Goal: Task Accomplishment & Management: Manage account settings

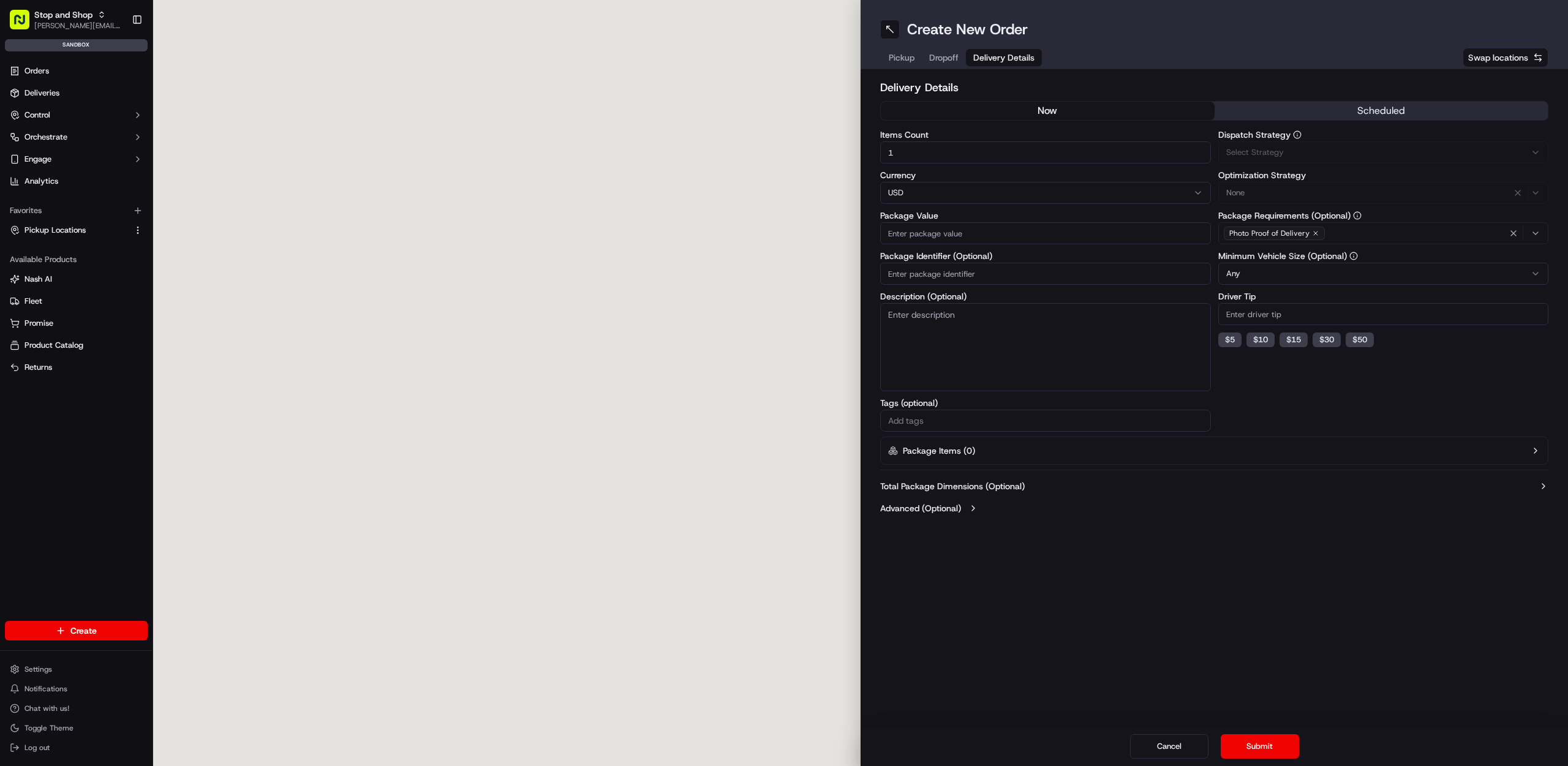
click at [1012, 59] on span "Delivery Details" at bounding box center [1003, 57] width 61 height 12
click at [1309, 92] on h2 "Delivery Details" at bounding box center [1214, 87] width 668 height 17
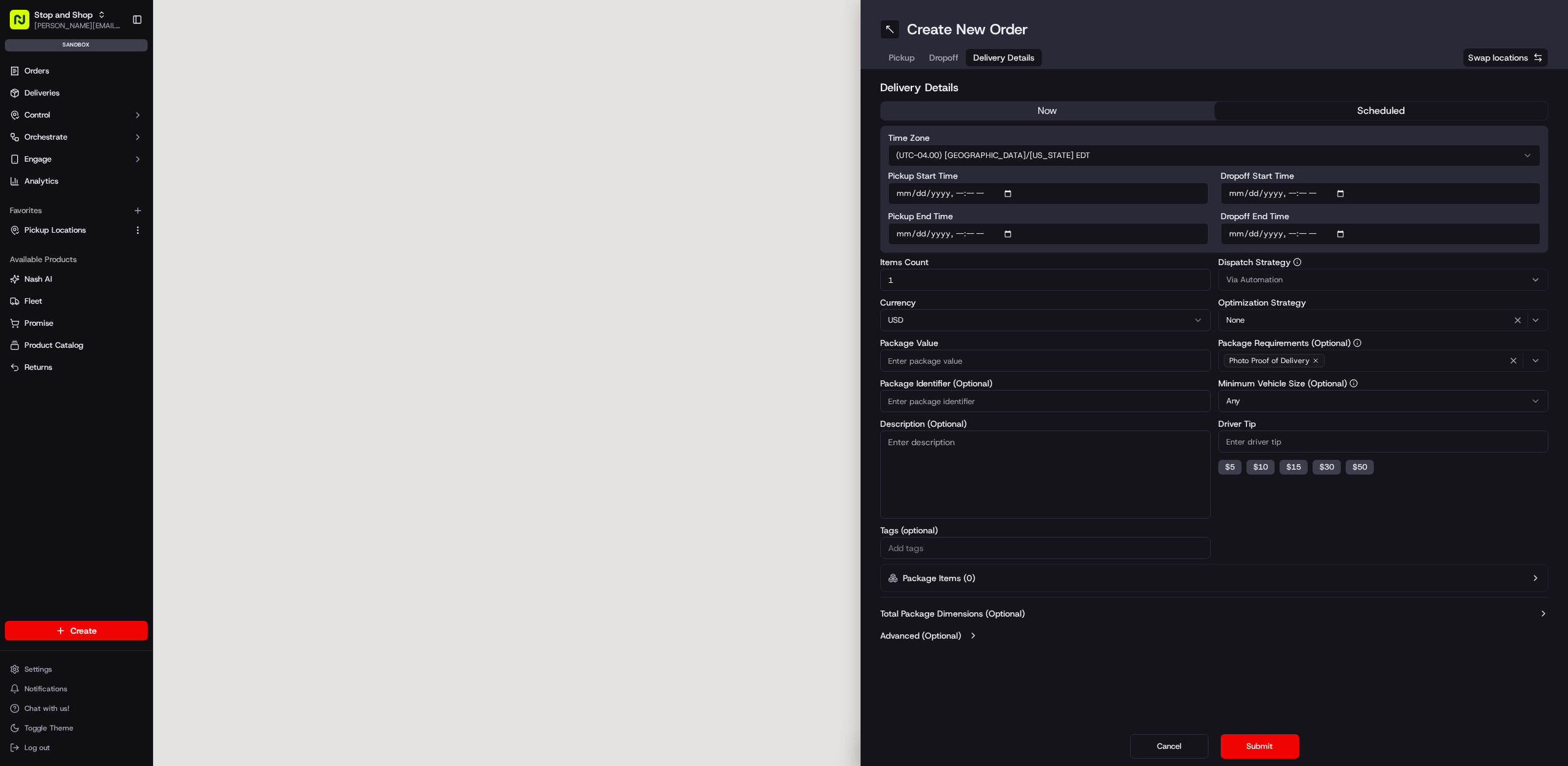
click at [1304, 112] on button "scheduled" at bounding box center [1381, 111] width 334 height 18
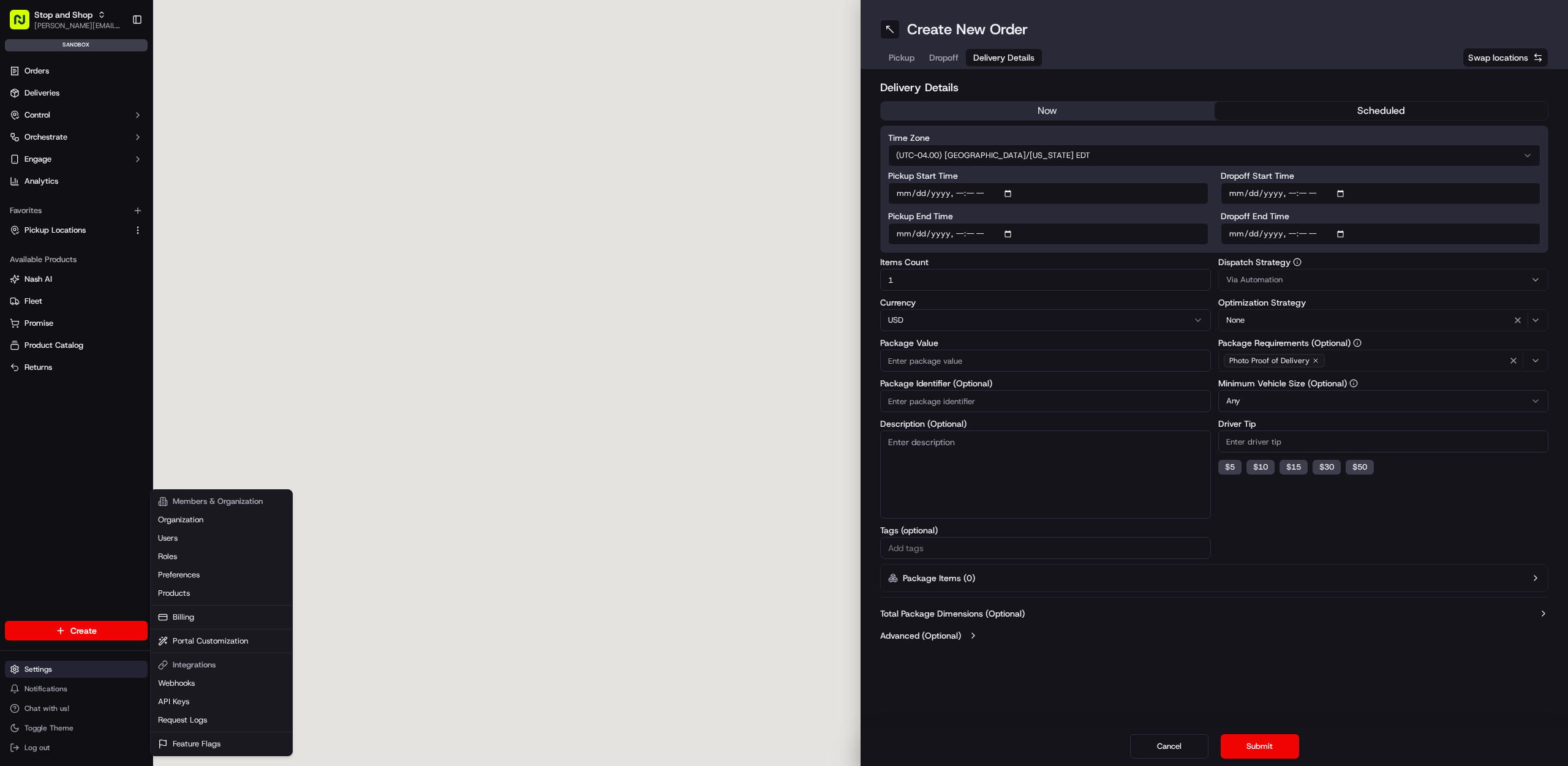
click at [104, 671] on html "Stop and Shop thanh@usenash.com Toggle Sidebar sandbox Orders Deliveries Contro…" at bounding box center [784, 383] width 1568 height 766
click at [208, 571] on link "Preferences" at bounding box center [221, 574] width 136 height 18
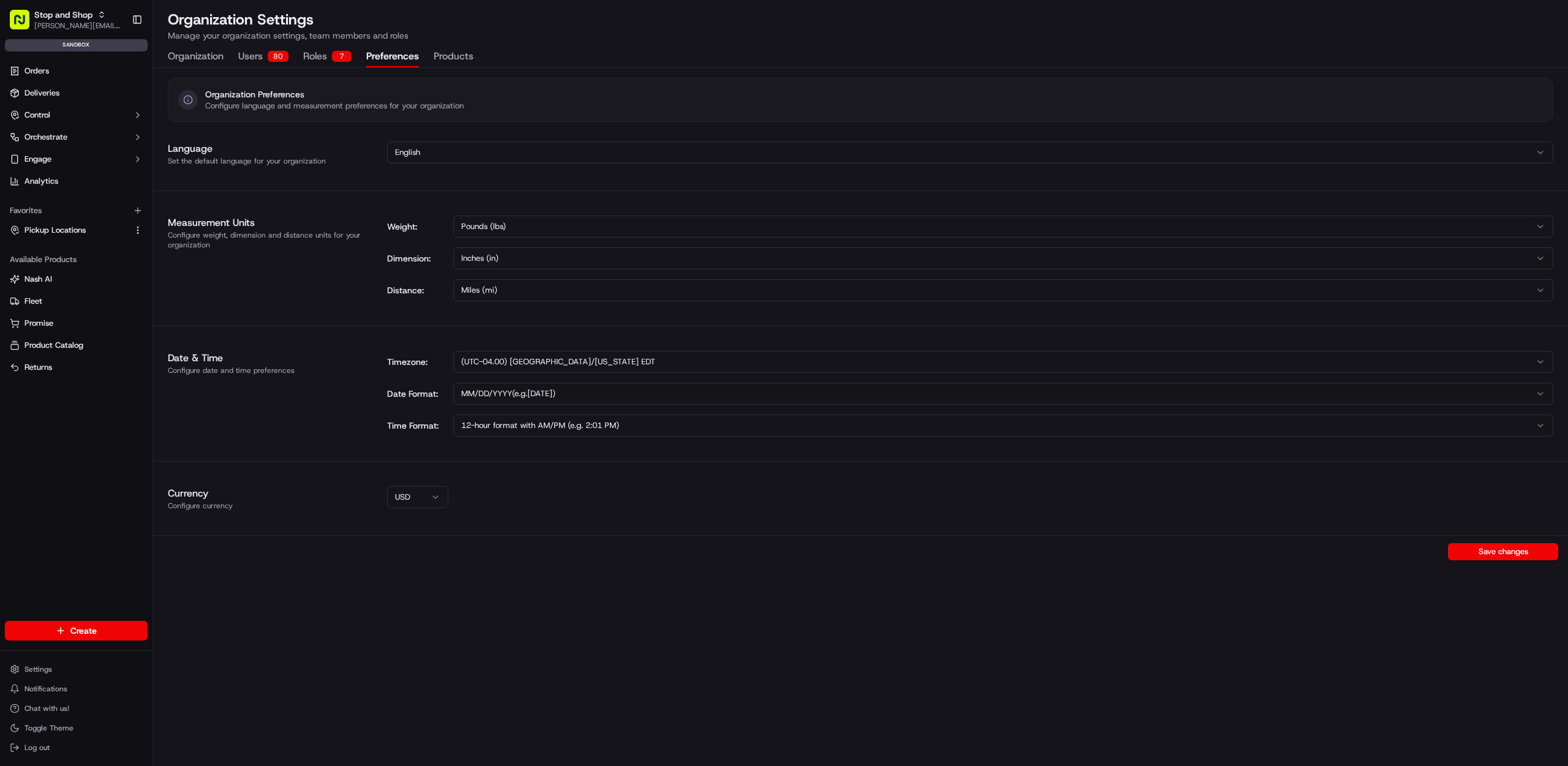
click at [619, 356] on html "Stop and Shop thanh@usenash.com Toggle Sidebar sandbox Orders Deliveries Contro…" at bounding box center [784, 383] width 1568 height 766
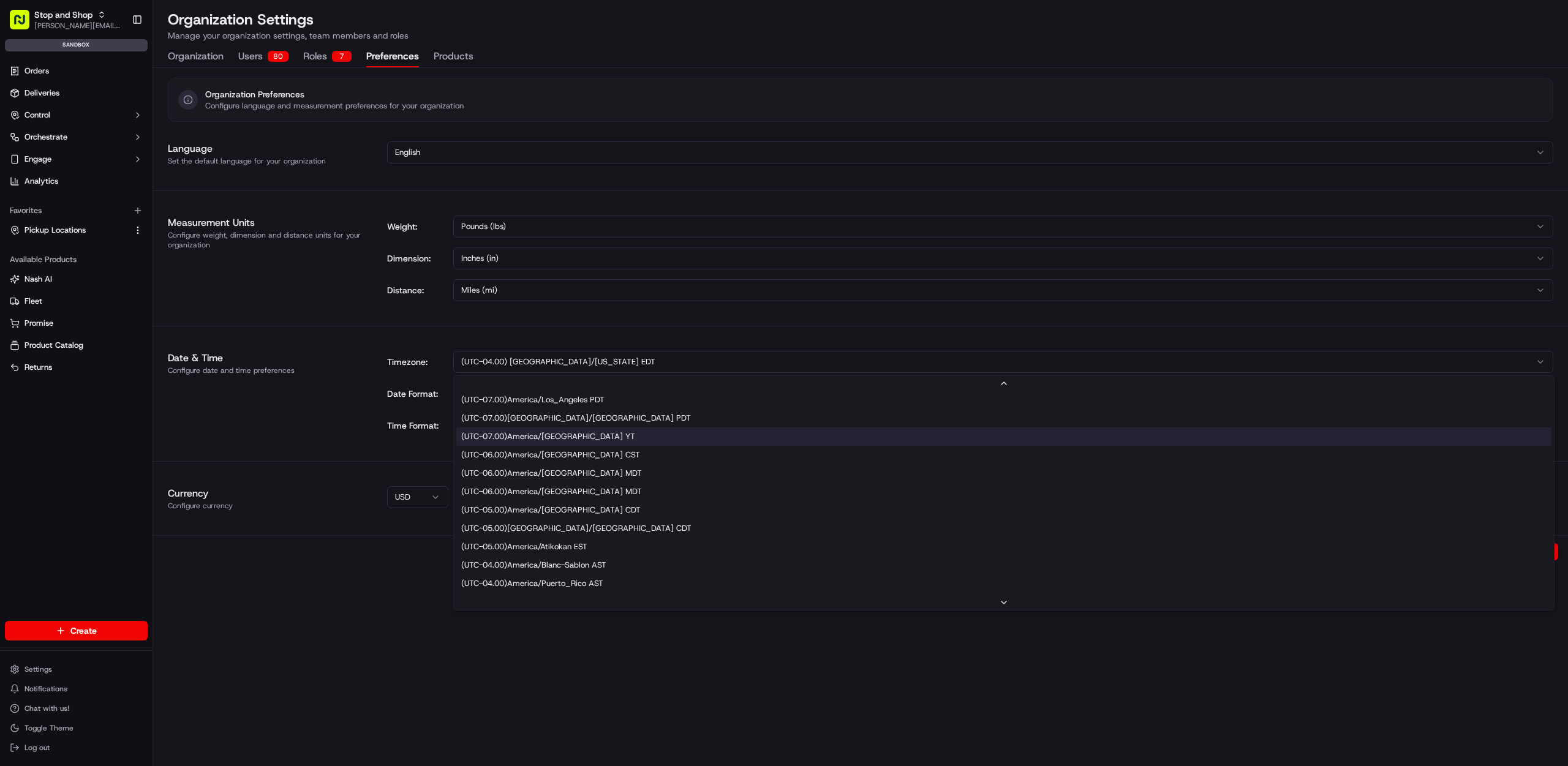
scroll to position [74, 0]
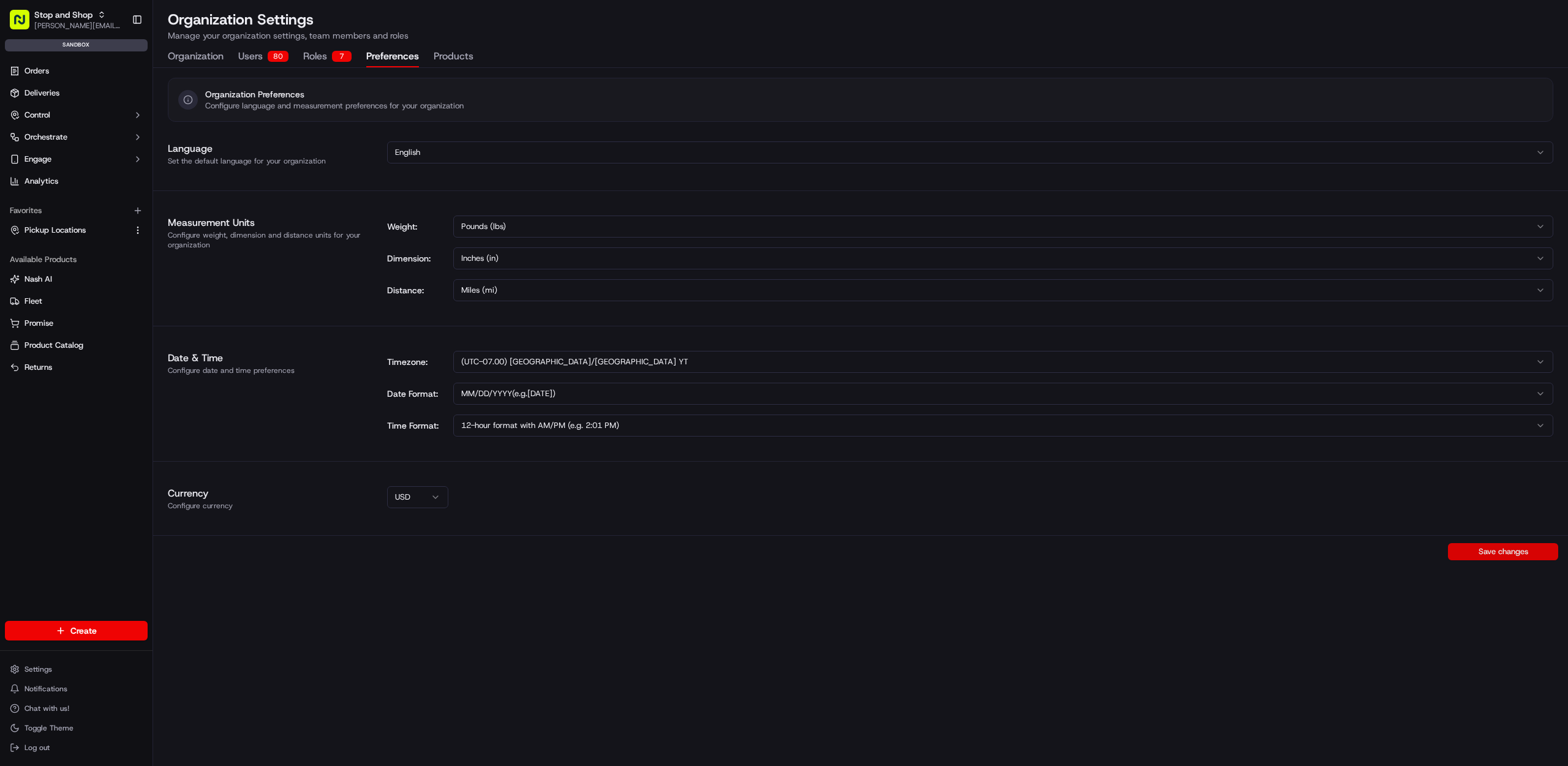
click at [1521, 548] on button "Save changes" at bounding box center [1503, 551] width 111 height 17
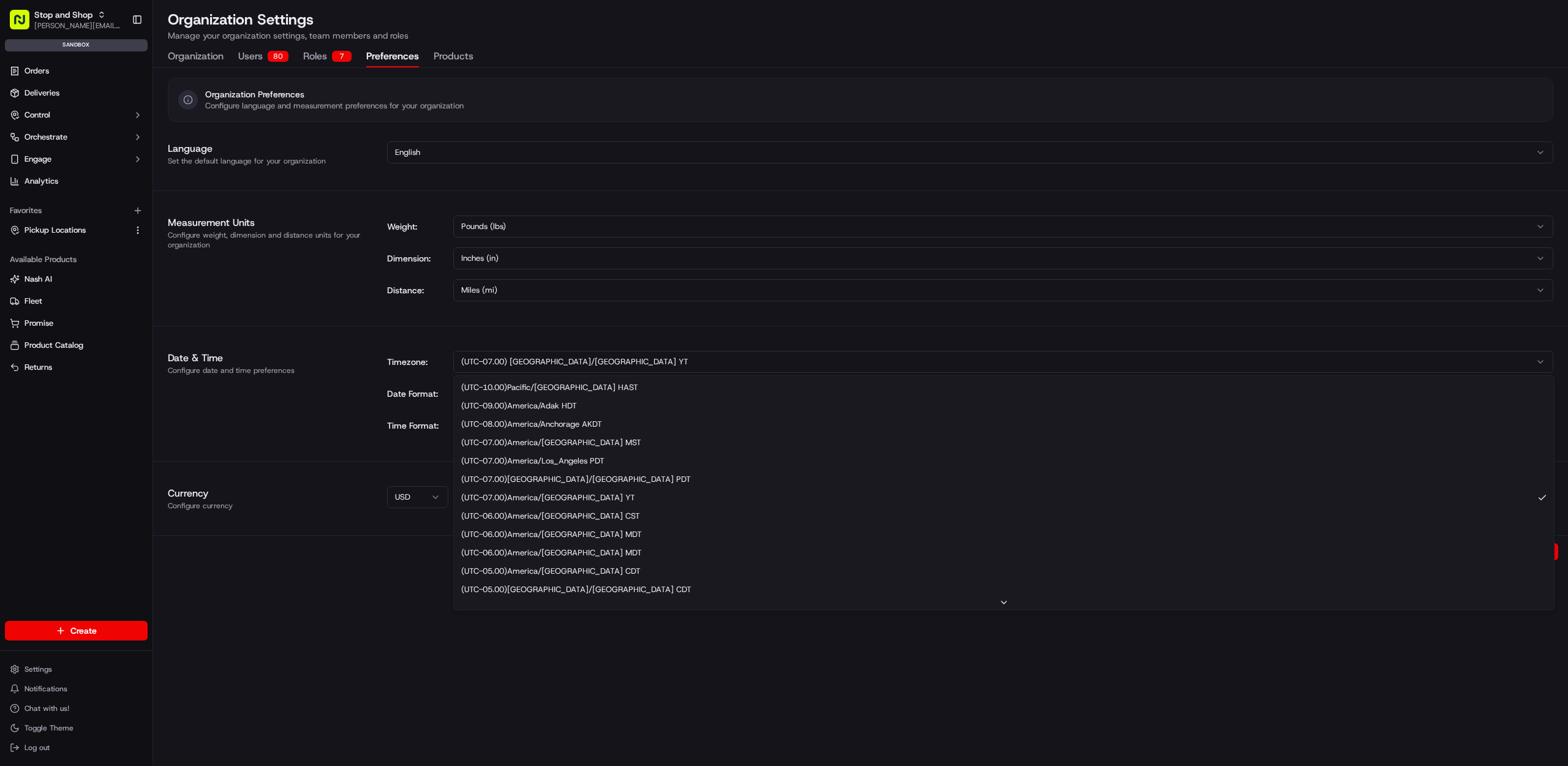
click at [603, 362] on html "Stop and Shop thanh@usenash.com Toggle Sidebar sandbox Orders Deliveries Contro…" at bounding box center [784, 383] width 1568 height 766
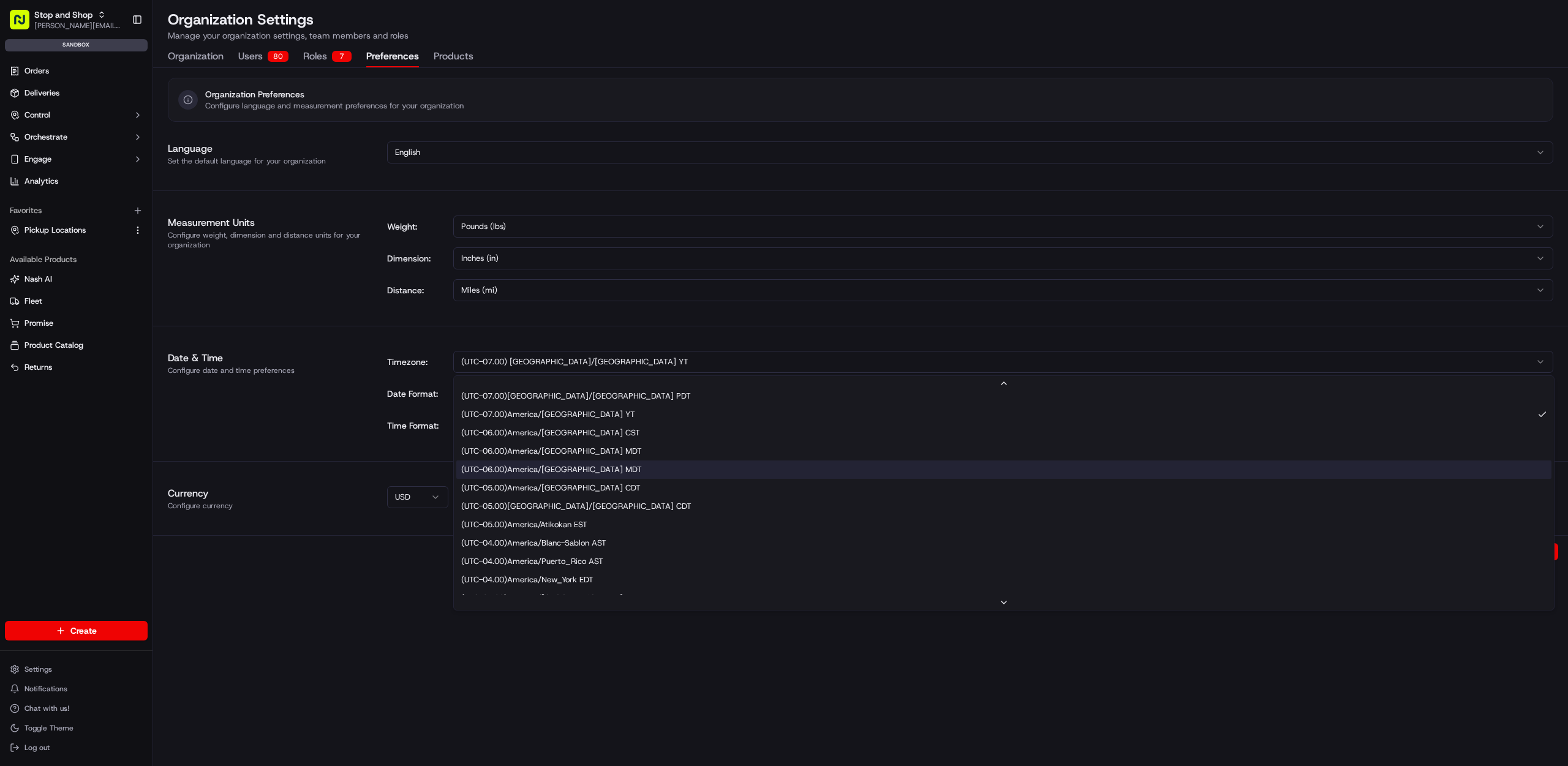
scroll to position [100, 0]
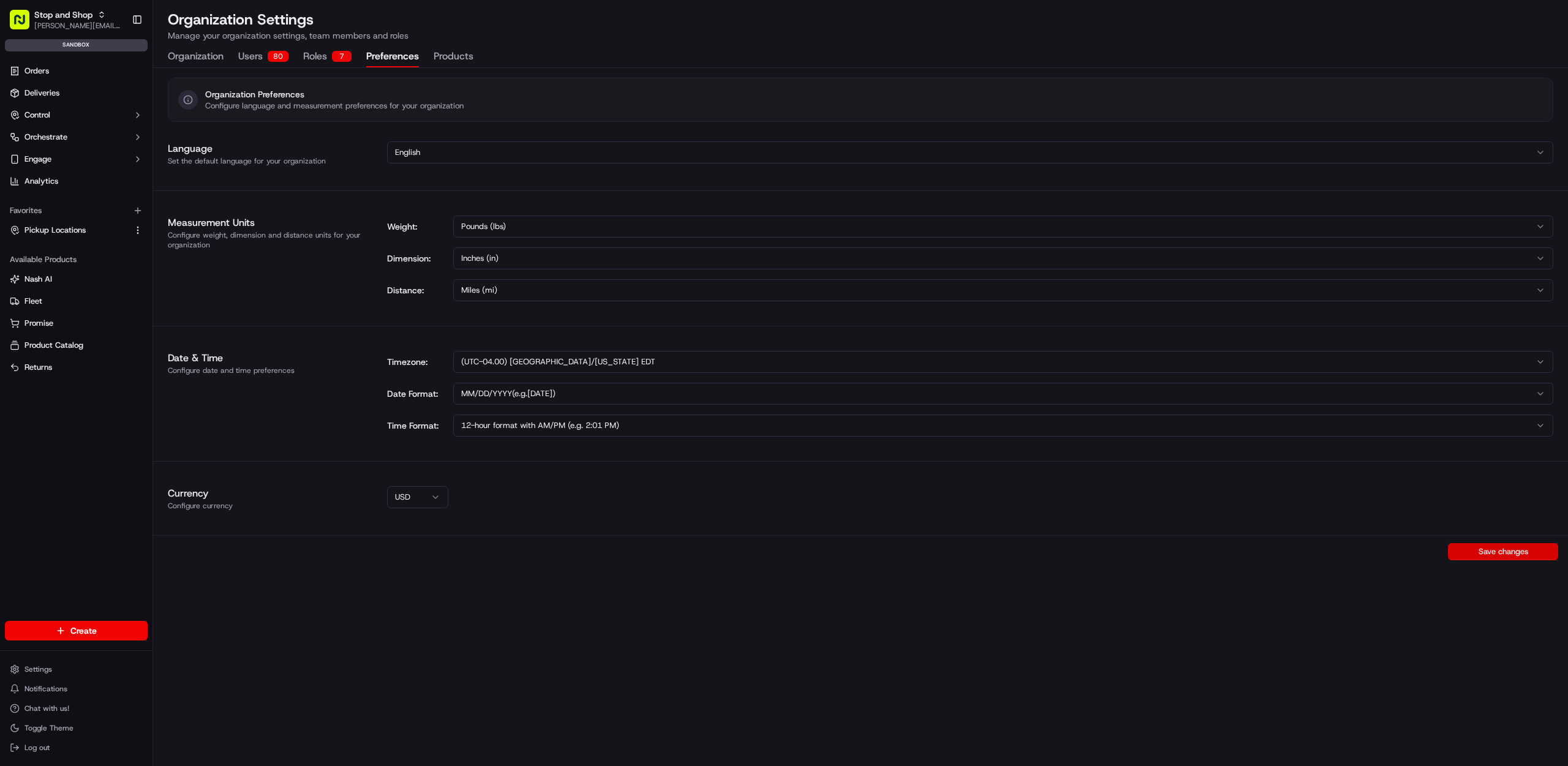
click at [1477, 543] on button "Save changes" at bounding box center [1503, 551] width 111 height 17
click at [83, 16] on span "Stop and Shop" at bounding box center [63, 14] width 58 height 12
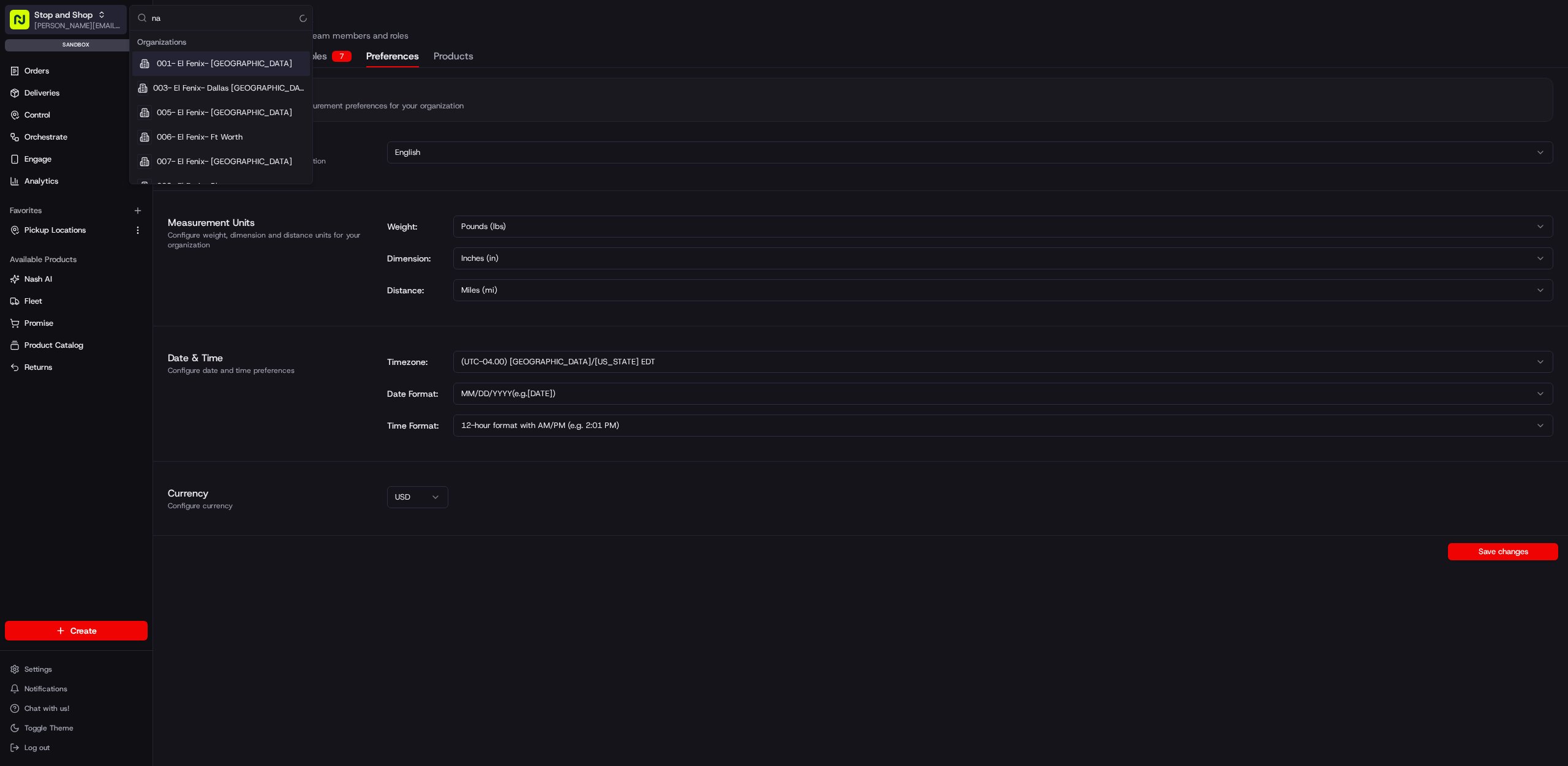
type input "nas"
type input "nash org"
click at [216, 69] on div "[PERSON_NAME] Org" at bounding box center [221, 63] width 178 height 25
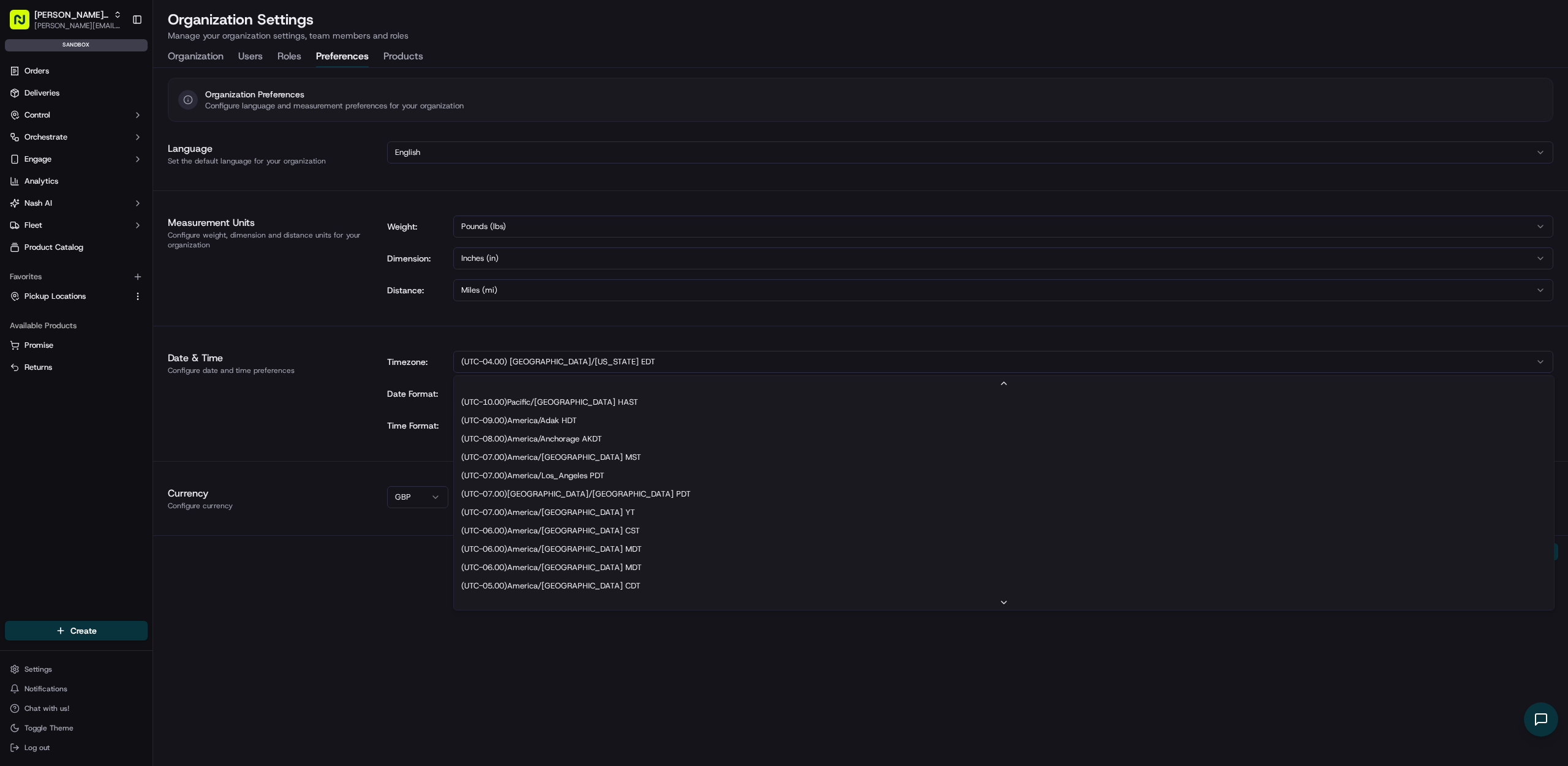
scroll to position [92, 0]
click at [592, 360] on html "Nash Org thanh@usenash.com Toggle Sidebar sandbox Orders Deliveries Control Orc…" at bounding box center [784, 383] width 1568 height 766
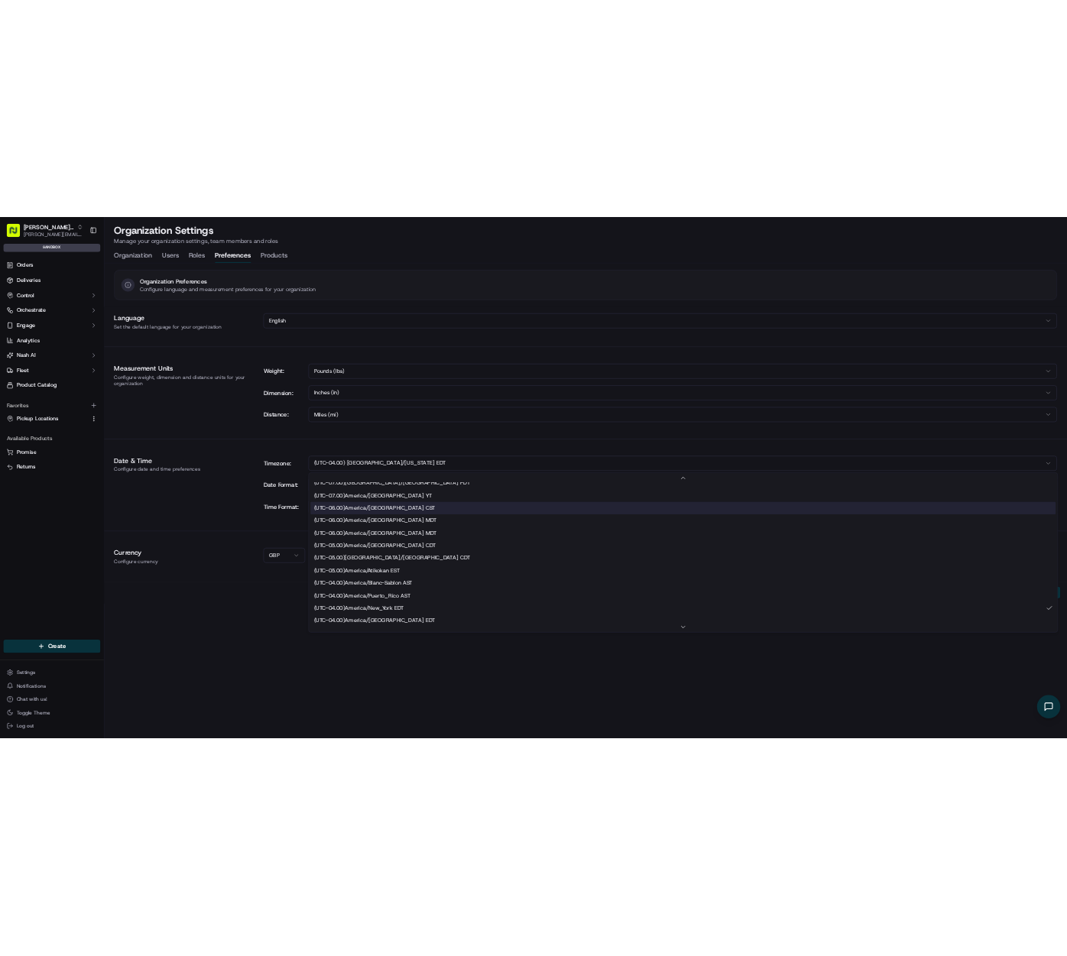
scroll to position [134, 0]
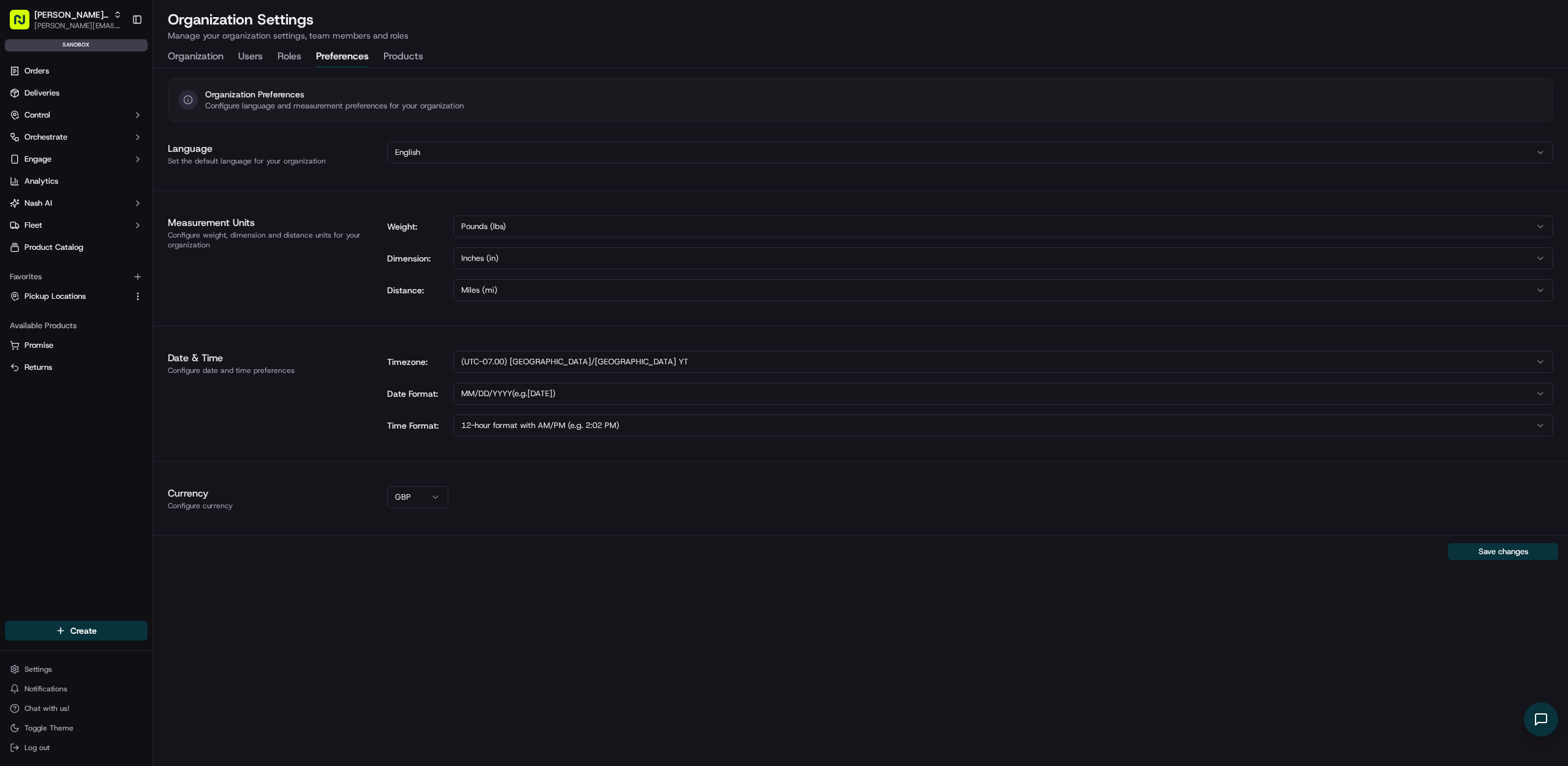
drag, startPoint x: 1332, startPoint y: 626, endPoint x: 1420, endPoint y: 578, distance: 100.2
click at [1332, 626] on div "Organization Preferences Configure language and measurement preferences for you…" at bounding box center [860, 417] width 1414 height 698
click at [1466, 546] on button "Save changes" at bounding box center [1503, 551] width 111 height 17
click at [88, 623] on html "Nash Org thanh@usenash.com Toggle Sidebar sandbox Orders Deliveries Control Orc…" at bounding box center [784, 383] width 1568 height 766
click at [236, 677] on link "Order" at bounding box center [221, 675] width 136 height 22
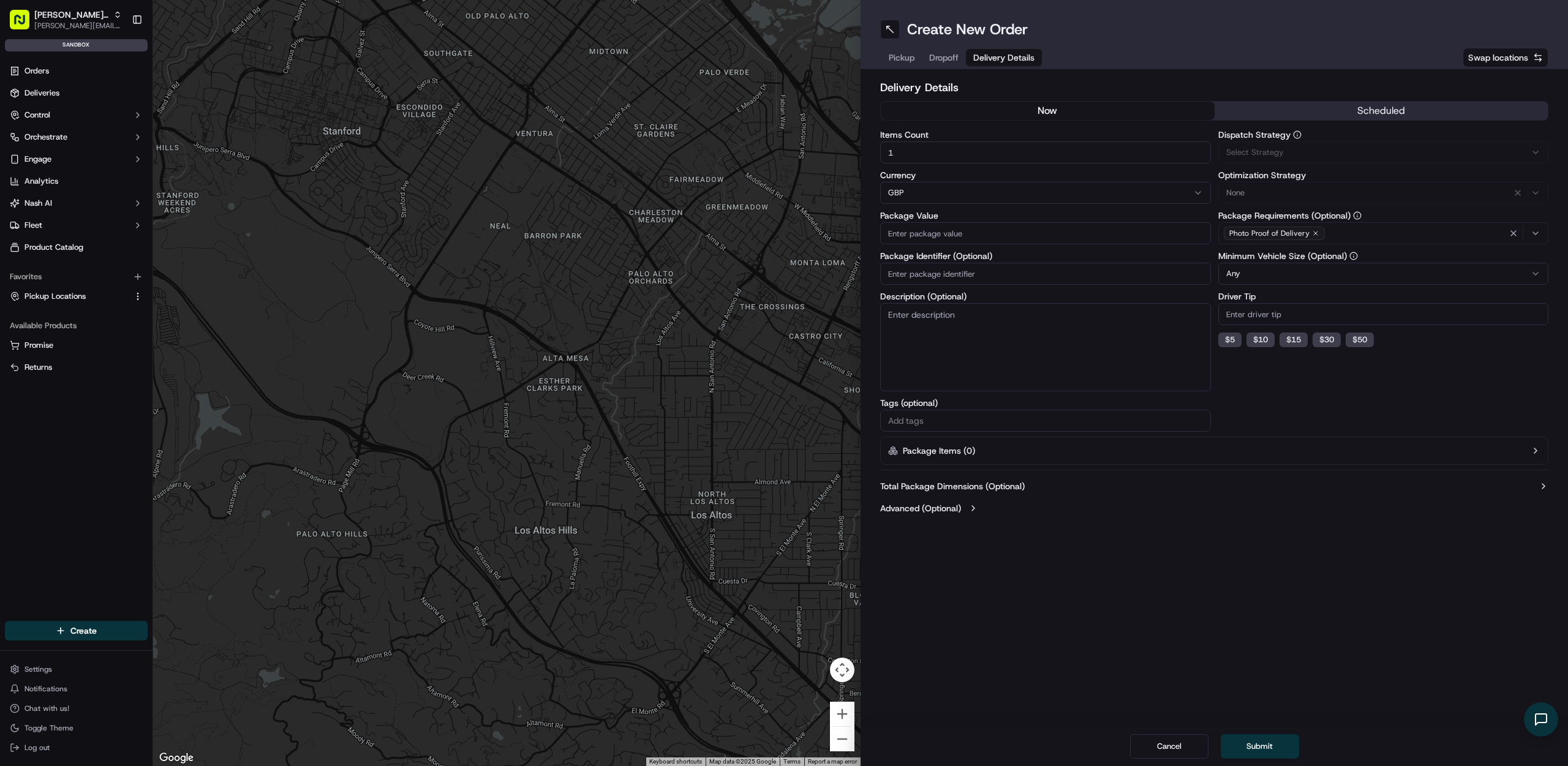
click at [1026, 49] on button "Delivery Details" at bounding box center [1003, 57] width 76 height 17
click at [1273, 98] on div "Delivery Details now scheduled Items Count 1 Currency GBP Package Value Package…" at bounding box center [1214, 300] width 668 height 441
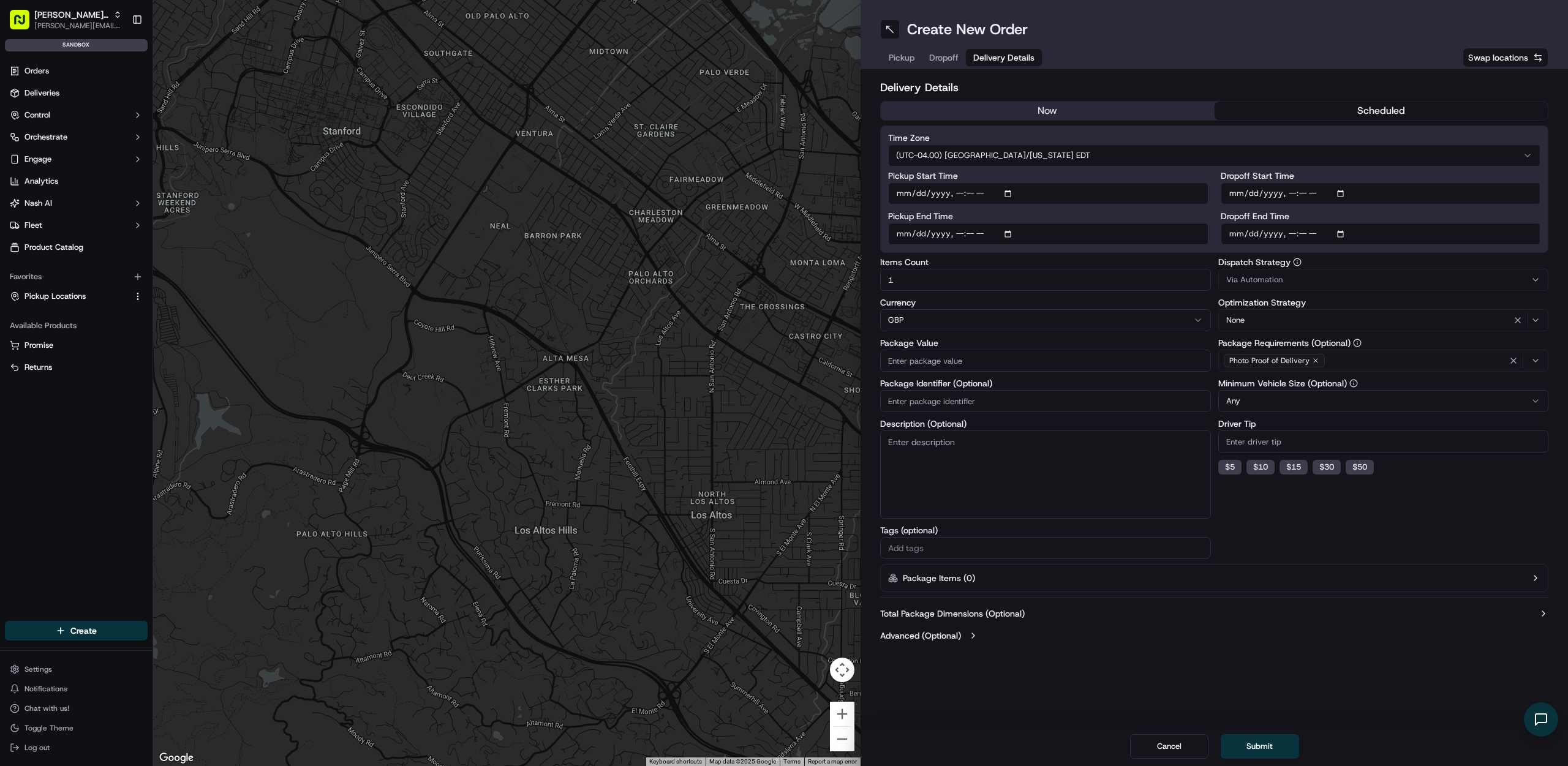
click at [1273, 107] on button "scheduled" at bounding box center [1381, 111] width 334 height 18
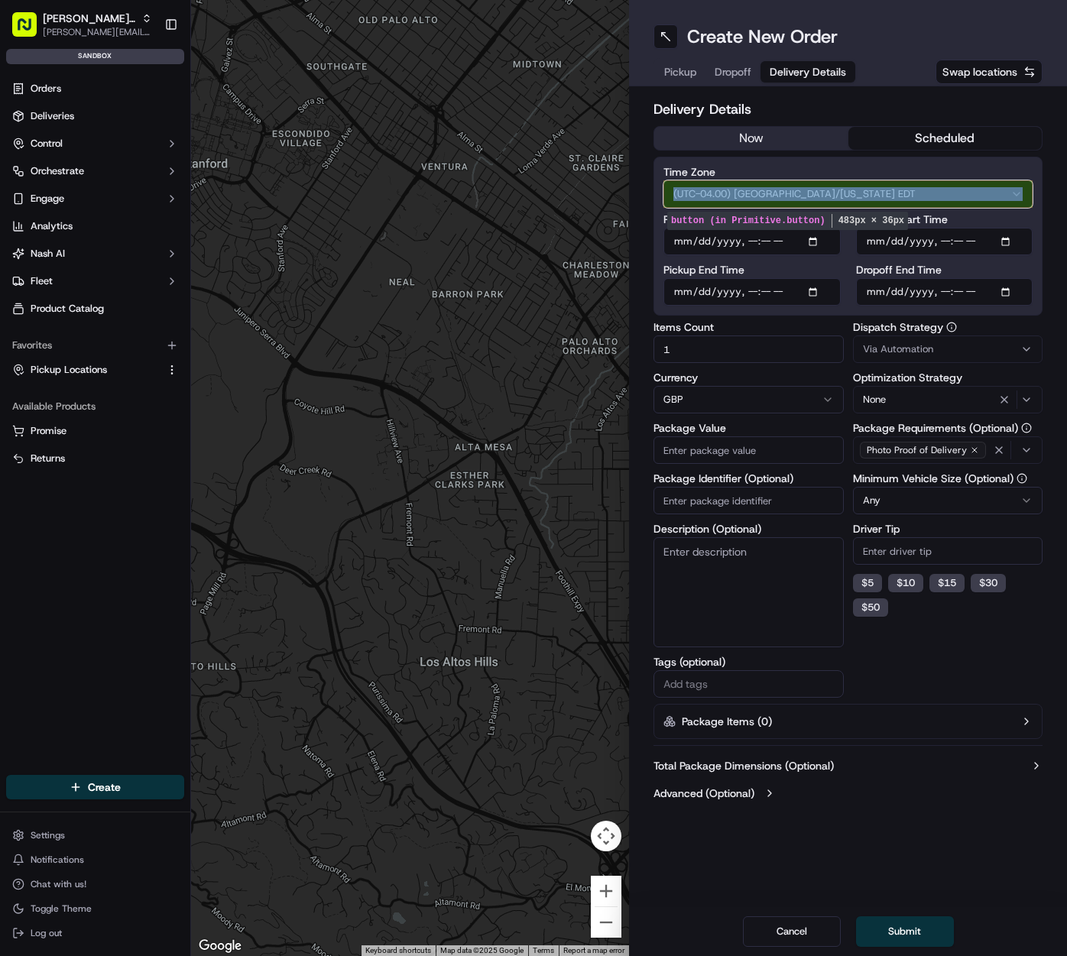
click at [847, 189] on button "(UTC-04.00) America/New York EDT" at bounding box center [847, 194] width 369 height 28
